Goal: Information Seeking & Learning: Learn about a topic

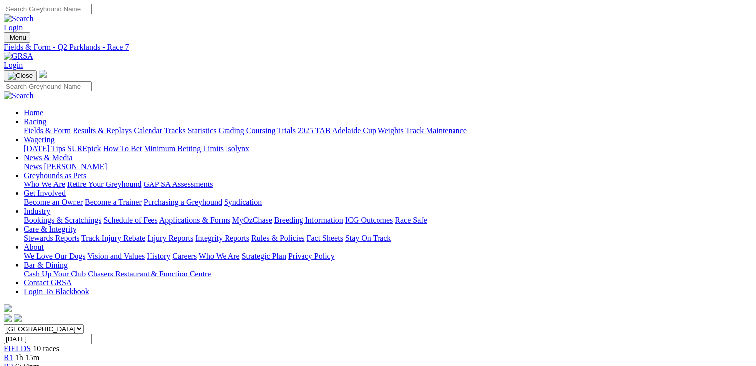
click at [59, 126] on link "Fields & Form" at bounding box center [47, 130] width 47 height 8
click at [84, 324] on select "South Australia New South Wales Northern Territory Queensland Tasmania Victoria…" at bounding box center [44, 328] width 80 height 9
select select "QLD"
click at [67, 324] on select "South Australia New South Wales Northern Territory Queensland Tasmania Victoria…" at bounding box center [44, 328] width 80 height 9
drag, startPoint x: 183, startPoint y: 286, endPoint x: 218, endPoint y: 290, distance: 35.0
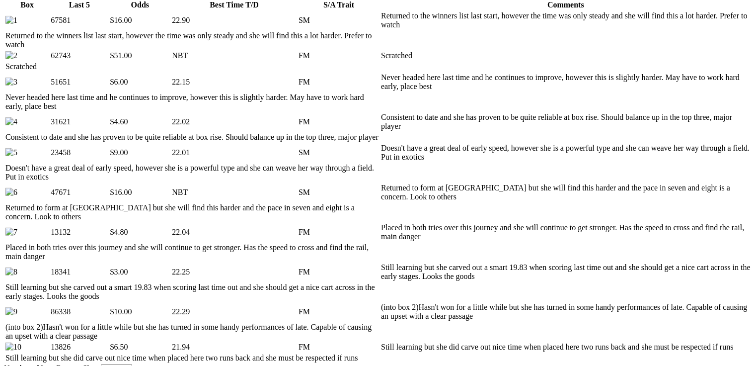
scroll to position [557, 0]
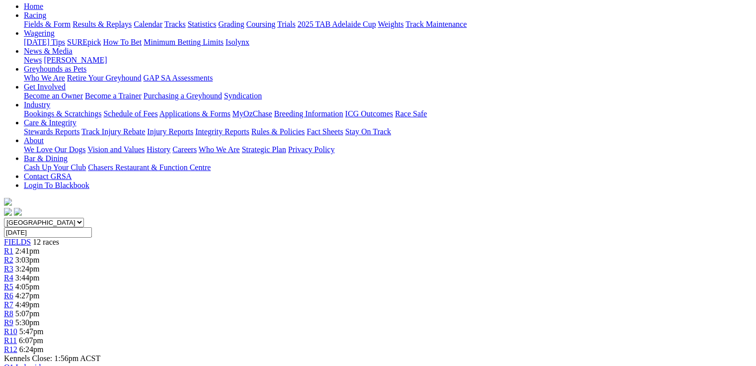
scroll to position [40, 0]
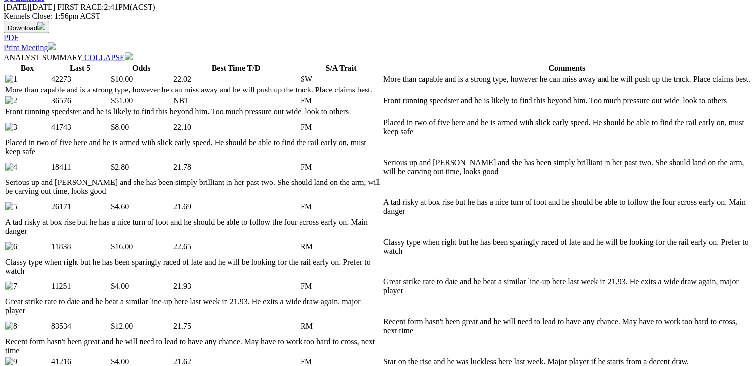
scroll to position [477, 0]
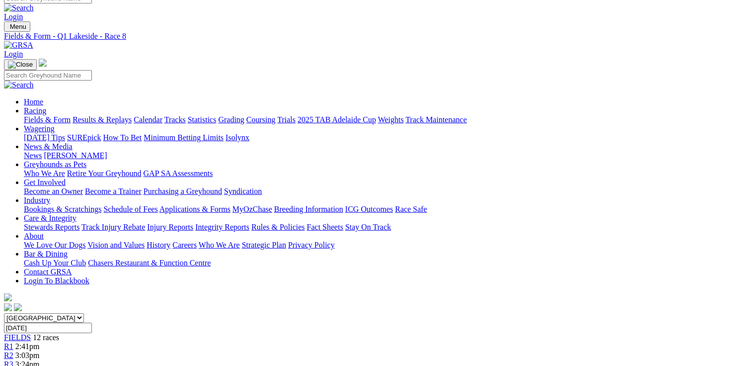
scroll to position [0, 0]
